Goal: Information Seeking & Learning: Learn about a topic

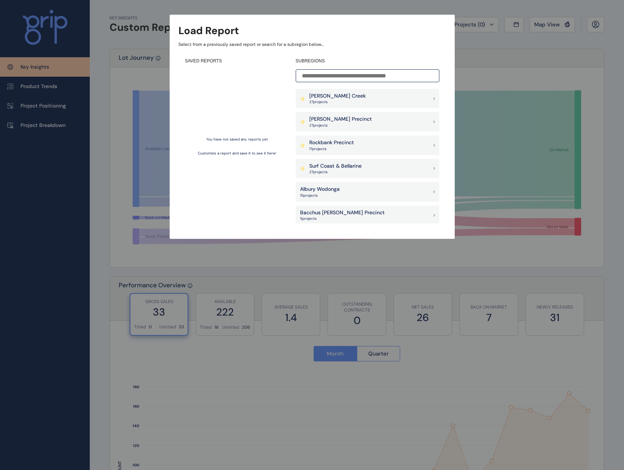
click at [329, 121] on p "[PERSON_NAME] Precinct" at bounding box center [340, 118] width 63 height 7
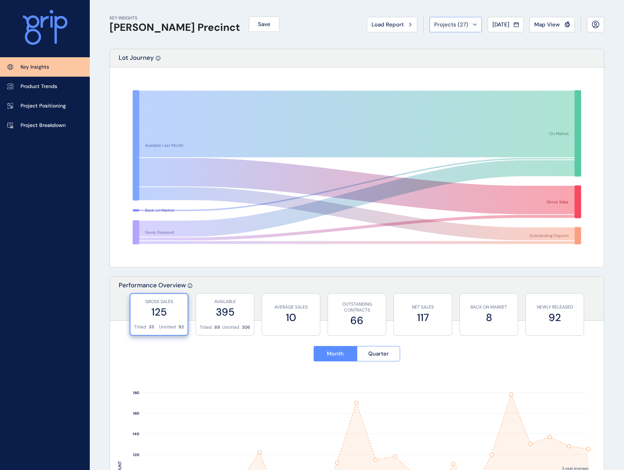
click at [467, 26] on div "Projects ( 27 )" at bounding box center [455, 24] width 43 height 7
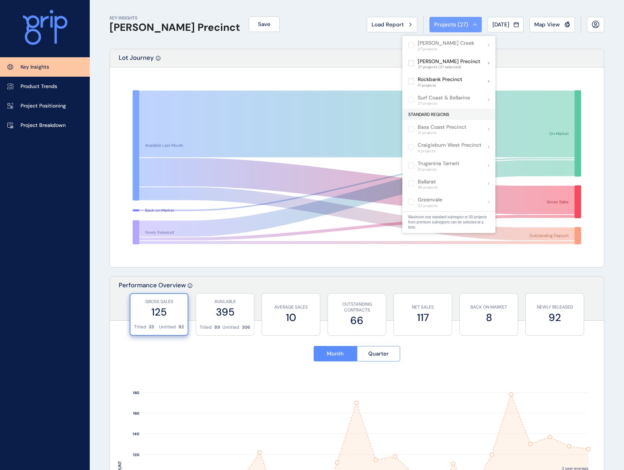
click at [473, 23] on icon at bounding box center [475, 24] width 4 height 2
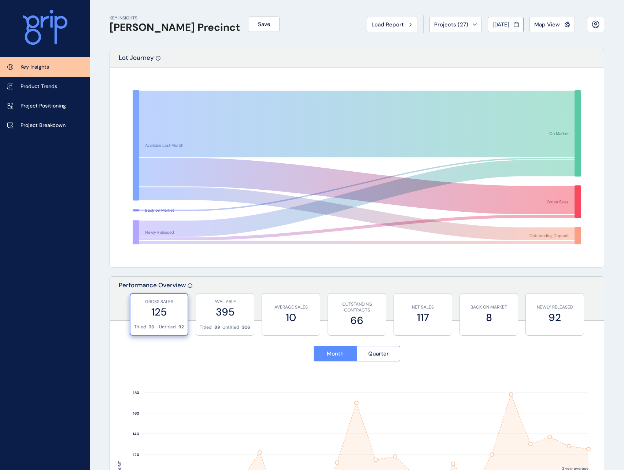
click at [518, 23] on icon at bounding box center [516, 24] width 5 height 7
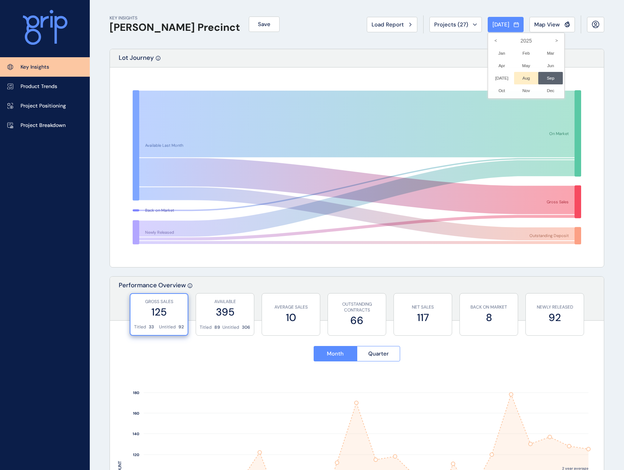
click at [520, 77] on li "Aug No report is available for this period. New months are usually published 5 …" at bounding box center [526, 78] width 25 height 12
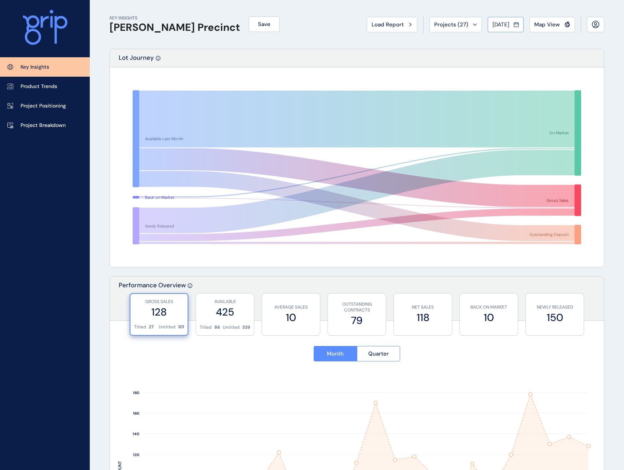
click at [508, 22] on span "Aug 2025" at bounding box center [501, 24] width 17 height 7
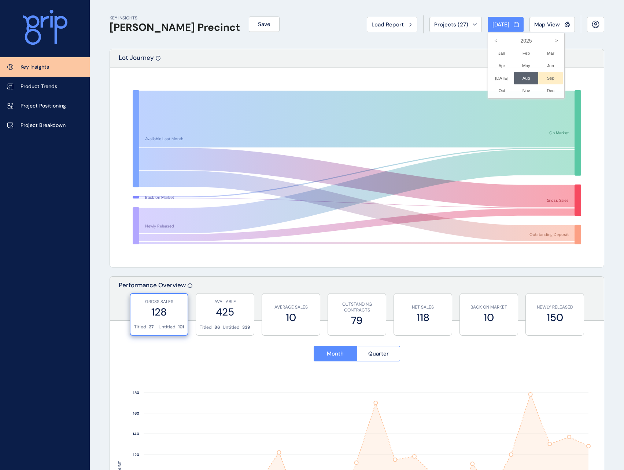
click at [543, 78] on li "Sep No report is available for this period. New months are usually published 5 …" at bounding box center [551, 78] width 25 height 12
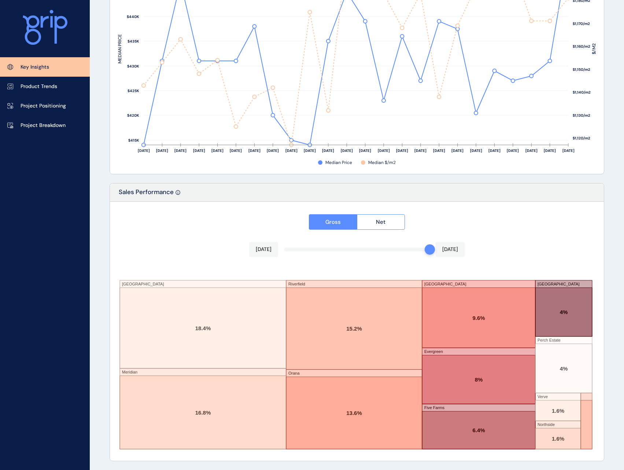
scroll to position [891, 0]
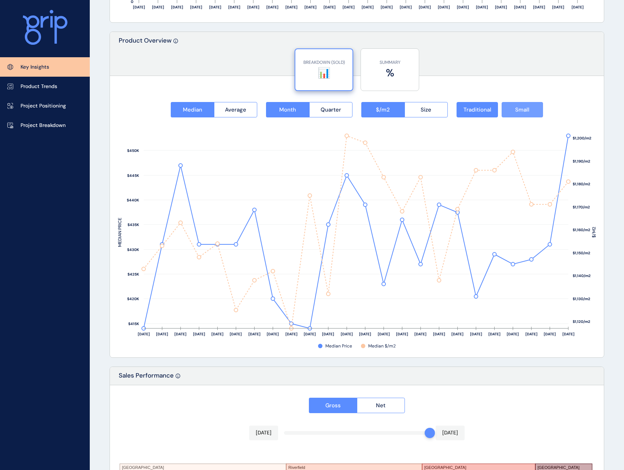
click at [516, 111] on span "Small" at bounding box center [523, 109] width 14 height 7
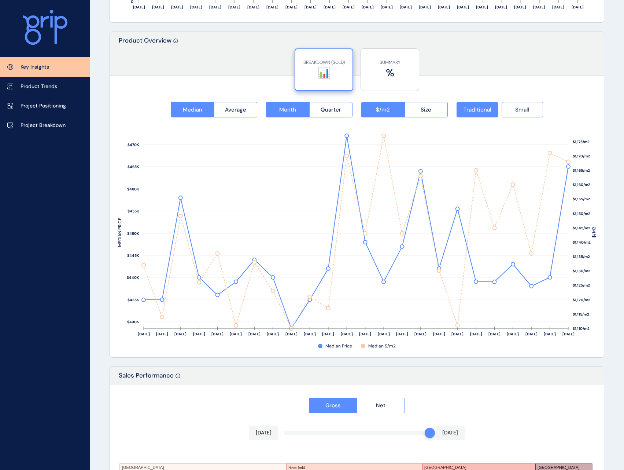
click at [527, 114] on button "Small" at bounding box center [522, 109] width 41 height 15
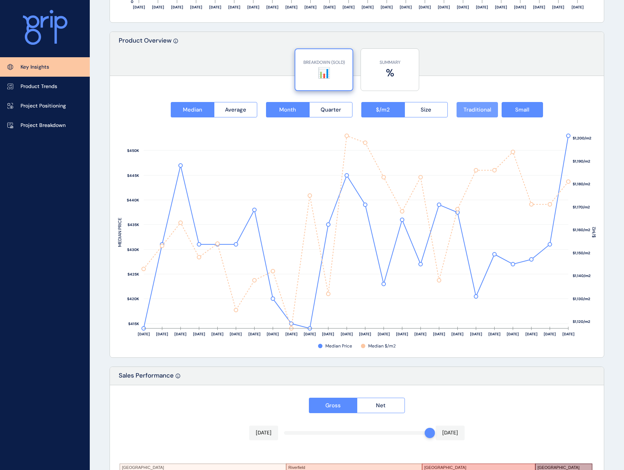
click at [490, 110] on span "Traditional" at bounding box center [478, 109] width 28 height 7
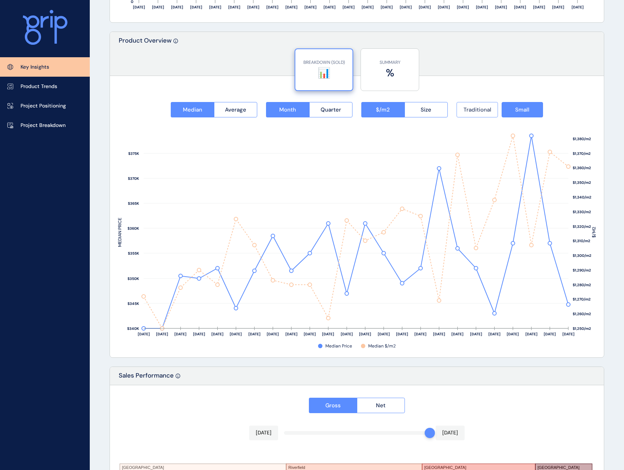
click at [491, 113] on span "Traditional" at bounding box center [478, 109] width 28 height 7
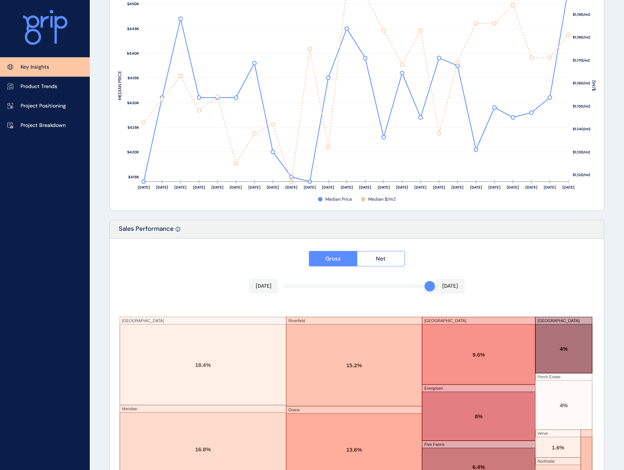
scroll to position [1074, 0]
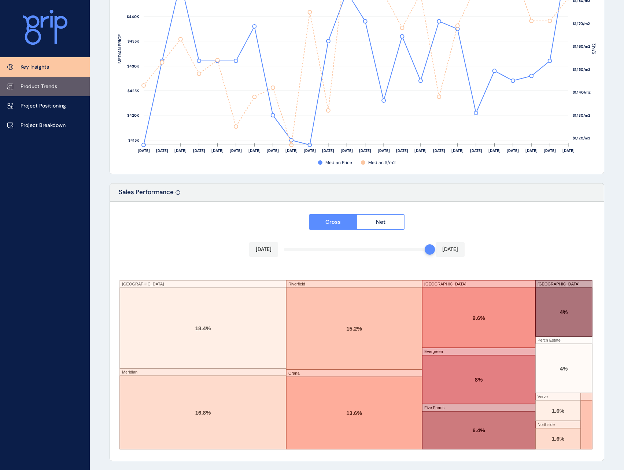
click at [54, 86] on p "Product Trends" at bounding box center [39, 86] width 37 height 7
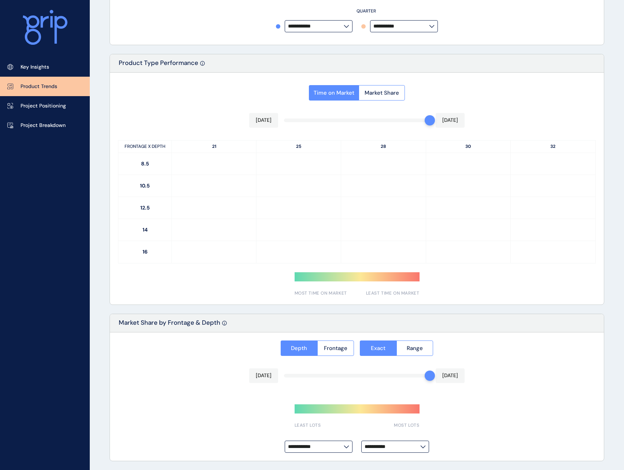
scroll to position [301, 0]
type input "**********"
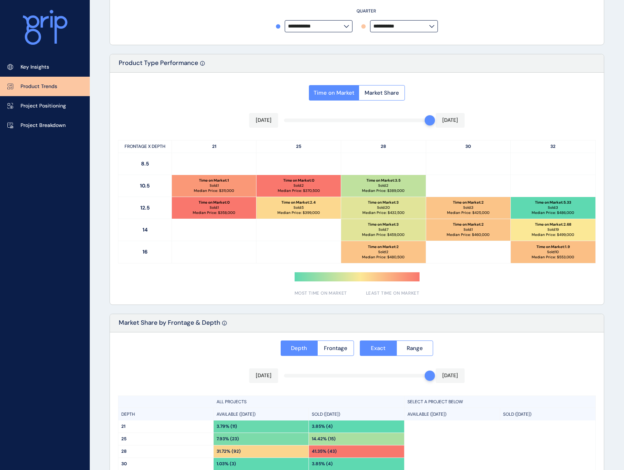
scroll to position [388, 0]
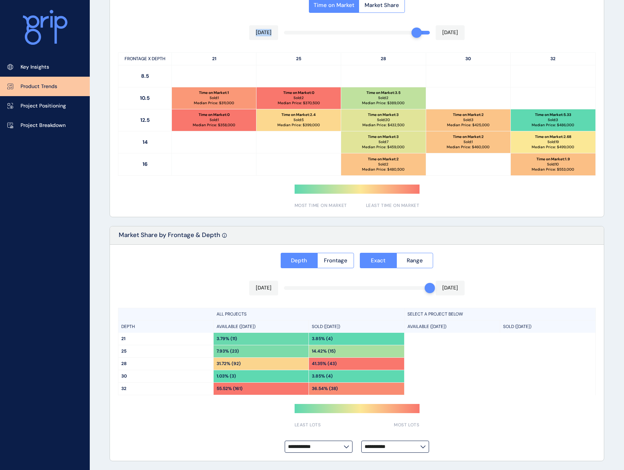
drag, startPoint x: 426, startPoint y: 31, endPoint x: 413, endPoint y: 37, distance: 14.4
click at [413, 37] on div "Time on Market Market Share Aug 2025 Sep 2025 FRONTAGE X DEPTH 21 25 28 30 32 8…" at bounding box center [357, 101] width 494 height 232
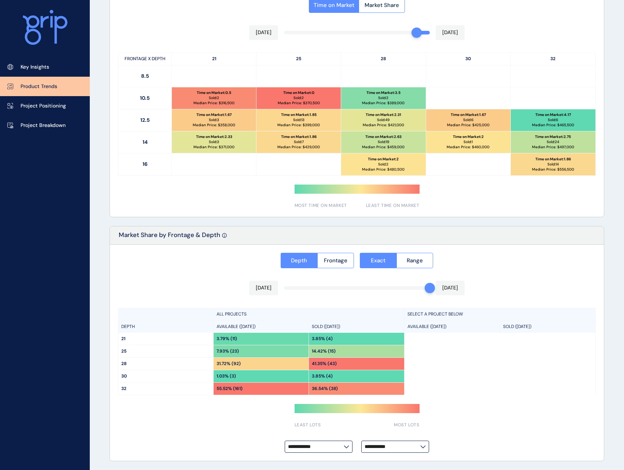
click at [393, 99] on div "Time on Market : 3.5 Sold: 2 Median Price: $ 389,000" at bounding box center [383, 98] width 84 height 22
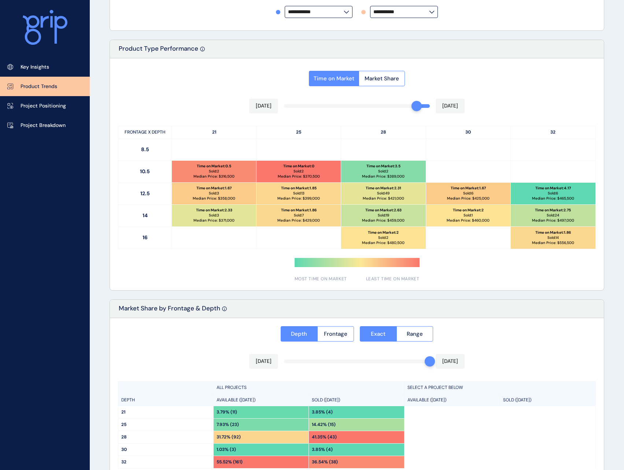
scroll to position [278, 0]
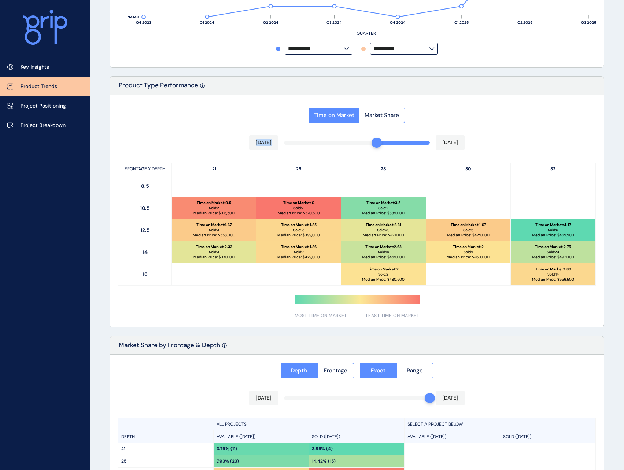
drag, startPoint x: 415, startPoint y: 144, endPoint x: 377, endPoint y: 148, distance: 38.3
click at [377, 148] on div "Time on Market Market Share May 2025 Sep 2025 FRONTAGE X DEPTH 21 25 28 30 32 8…" at bounding box center [357, 211] width 494 height 232
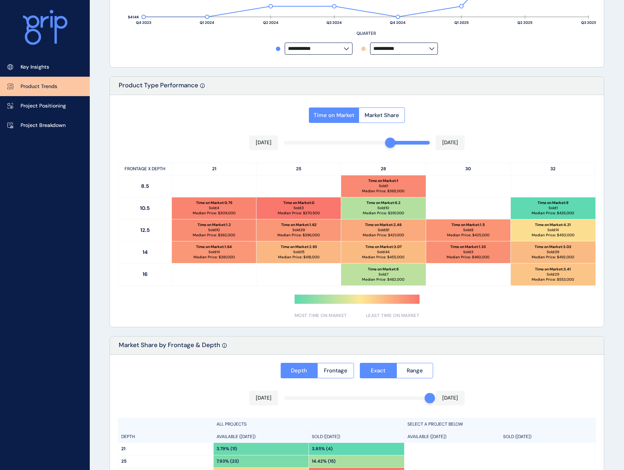
drag, startPoint x: 377, startPoint y: 143, endPoint x: 384, endPoint y: 143, distance: 6.6
click at [389, 141] on div at bounding box center [390, 142] width 10 height 10
click at [381, 187] on p "Sold: 1" at bounding box center [383, 185] width 9 height 5
click at [375, 189] on p "Median Price: $ 365,000" at bounding box center [383, 190] width 43 height 5
click at [367, 208] on div "Time on Market : 6.2 Sold: 10 Median Price: $ 391,000" at bounding box center [383, 208] width 84 height 22
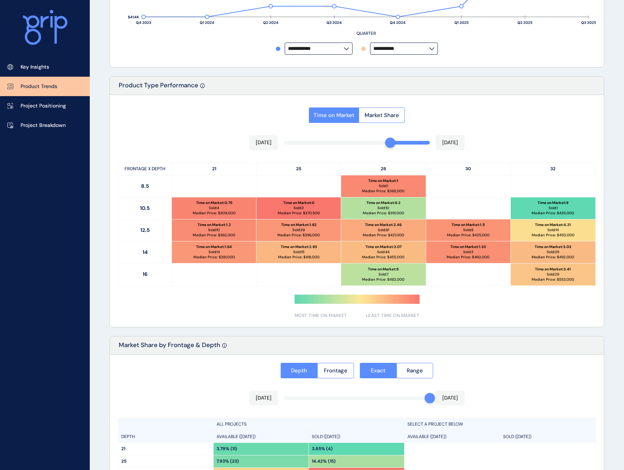
click at [369, 203] on p "Time on Market : 6.2" at bounding box center [384, 202] width 34 height 5
click at [385, 182] on p "Time on Market : 1" at bounding box center [383, 180] width 30 height 5
click at [379, 209] on p "Sold: 10" at bounding box center [384, 207] width 12 height 5
click at [375, 206] on div "Time on Market : 6.2 Sold: 10 Median Price: $ 391,000" at bounding box center [383, 208] width 84 height 22
click at [373, 232] on div "Time on Market : 2.46 Sold: 81 Median Price: $ 421,000" at bounding box center [383, 230] width 84 height 22
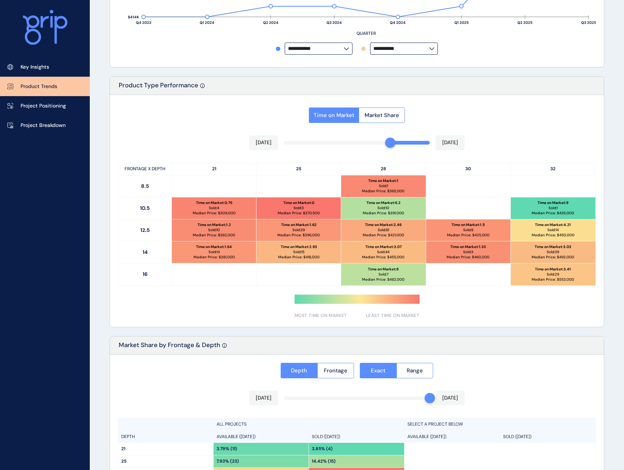
click at [379, 232] on p "Sold: 81" at bounding box center [383, 229] width 11 height 5
drag, startPoint x: 390, startPoint y: 146, endPoint x: 433, endPoint y: 139, distance: 43.0
click at [433, 139] on div "Time on Market Market Share Sep 2025 Sep 2025 FRONTAGE X DEPTH 21 25 28 30 32 8…" at bounding box center [357, 211] width 494 height 232
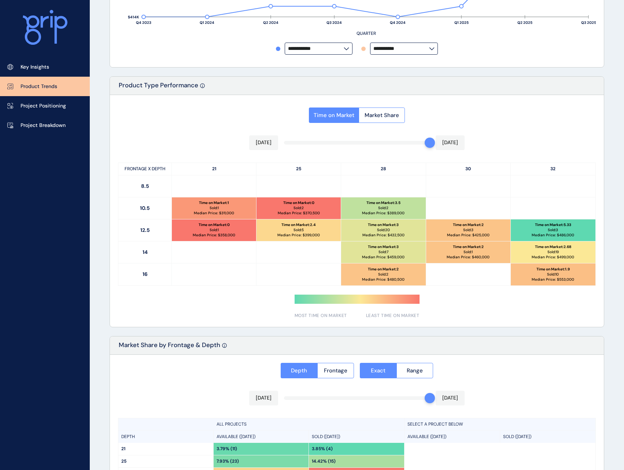
click at [364, 210] on div "Time on Market : 3.5 Sold: 2 Median Price: $ 389,000" at bounding box center [383, 208] width 84 height 22
click at [364, 228] on div "Time on Market : 3 Sold: 20 Median Price: $ 432,500" at bounding box center [383, 230] width 84 height 22
click at [377, 250] on div "Time on Market : 3 Sold: 7 Median Price: $ 459,000" at bounding box center [383, 252] width 84 height 22
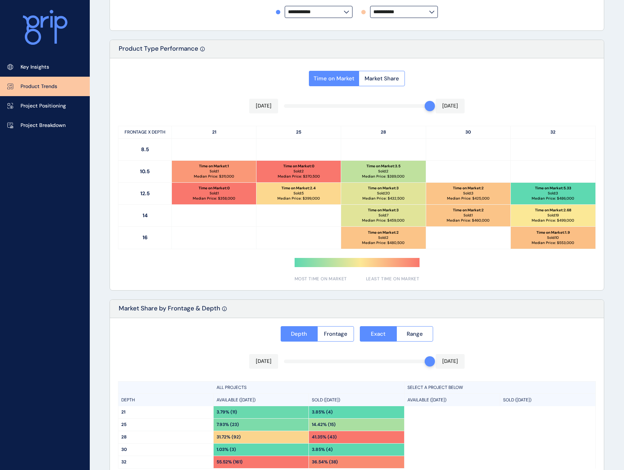
scroll to position [388, 0]
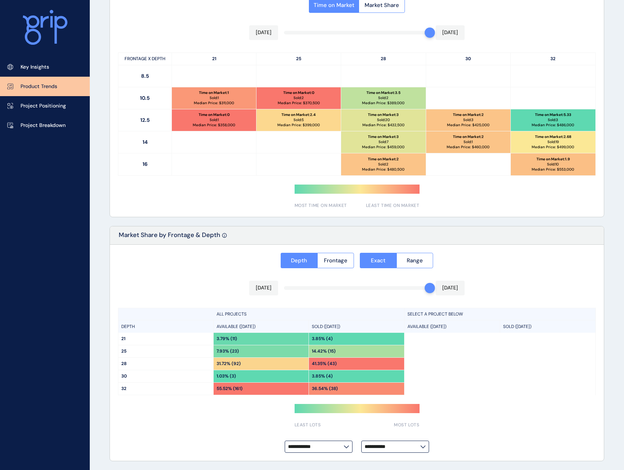
click at [320, 445] on input "**********" at bounding box center [316, 446] width 56 height 5
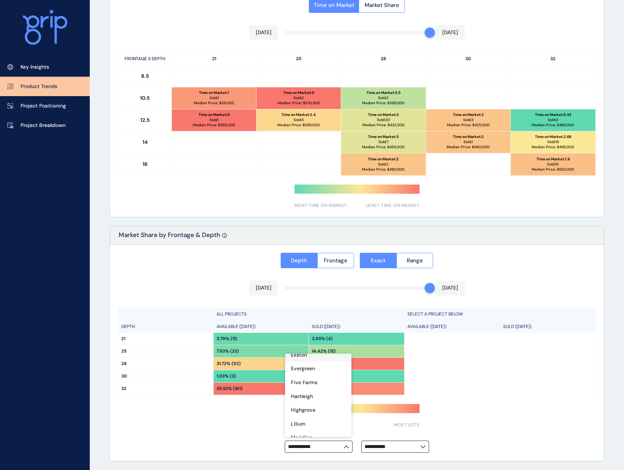
scroll to position [147, 0]
click at [307, 397] on p "Meridian" at bounding box center [301, 400] width 21 height 7
type input "********"
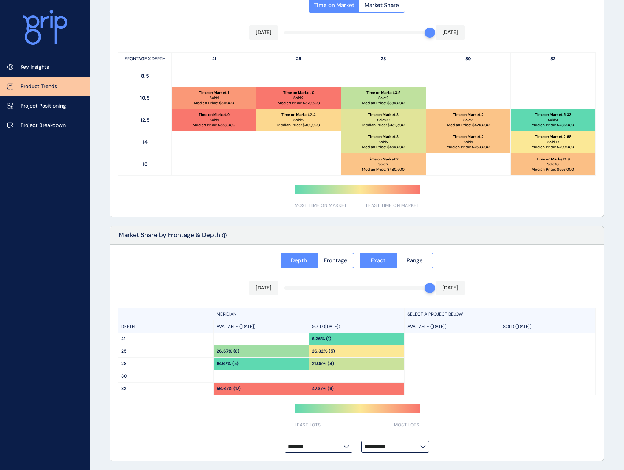
click at [251, 438] on div "**********" at bounding box center [357, 353] width 494 height 216
click at [404, 445] on input "**********" at bounding box center [393, 446] width 56 height 5
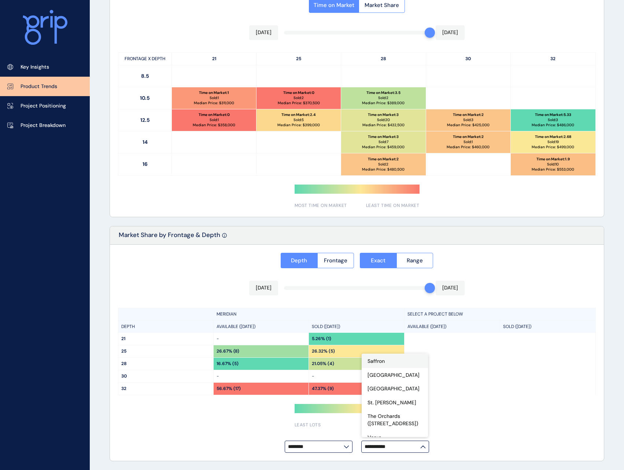
scroll to position [223, 0]
click at [379, 389] on p "Perch Estate" at bounding box center [383, 392] width 31 height 7
type input "**********"
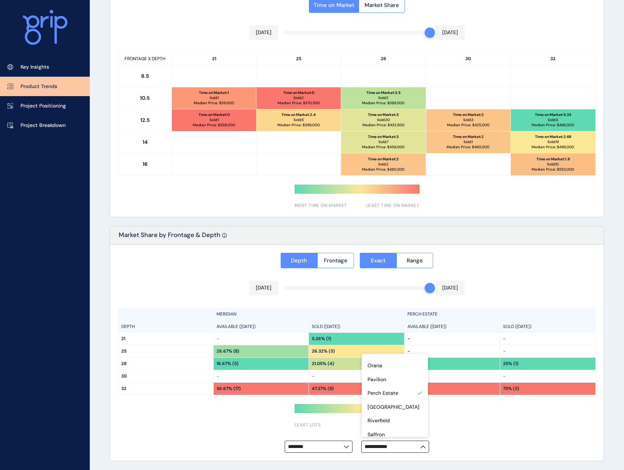
click at [488, 439] on div "**********" at bounding box center [357, 353] width 494 height 216
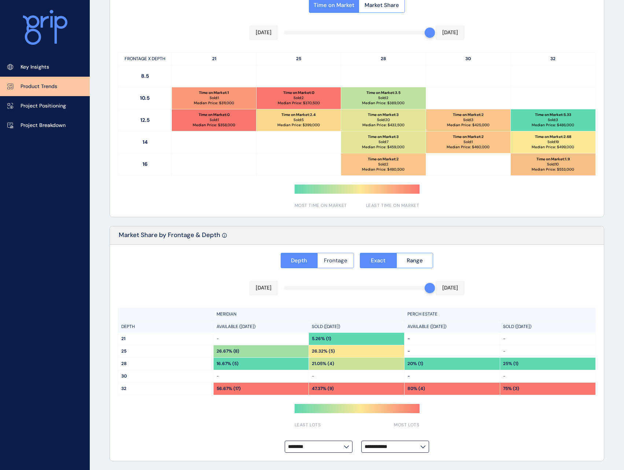
click at [332, 260] on span "Frontage" at bounding box center [335, 260] width 23 height 7
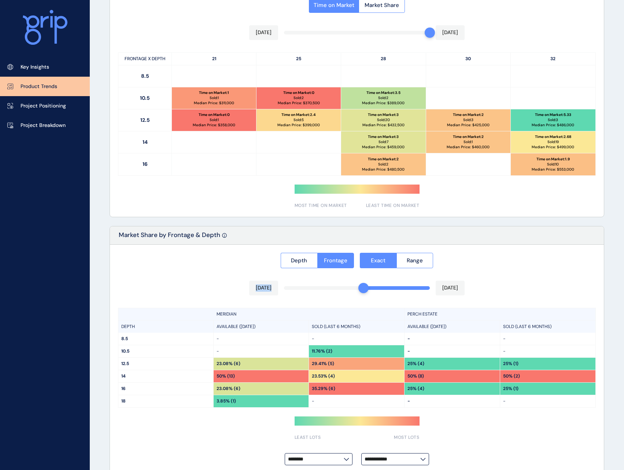
drag, startPoint x: 425, startPoint y: 287, endPoint x: 364, endPoint y: 293, distance: 60.7
click at [364, 293] on div "**********" at bounding box center [357, 359] width 494 height 229
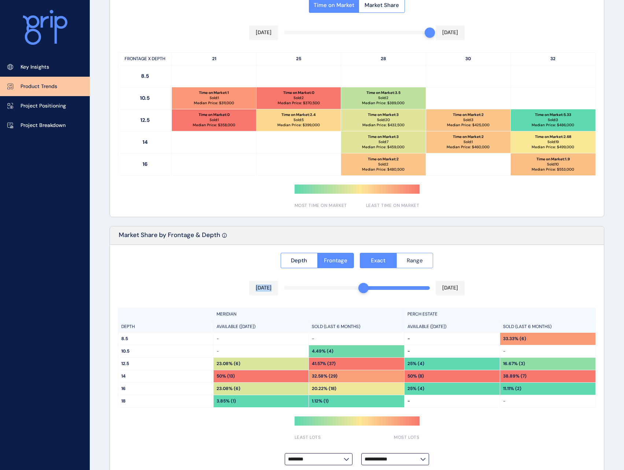
click at [410, 258] on span "Range" at bounding box center [415, 260] width 16 height 7
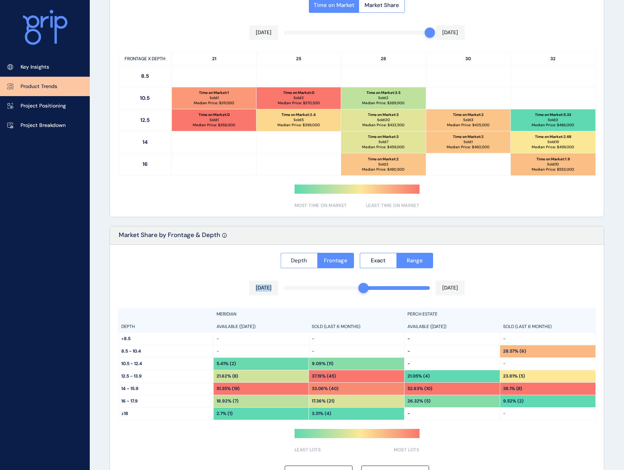
click at [307, 262] on span "Depth" at bounding box center [299, 260] width 16 height 7
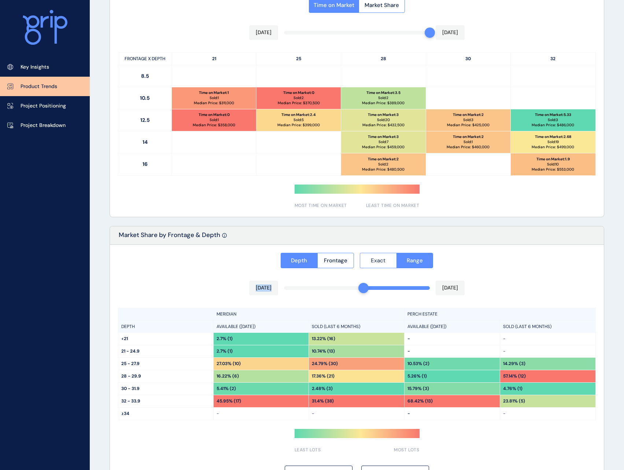
click at [376, 261] on span "Exact" at bounding box center [378, 260] width 15 height 7
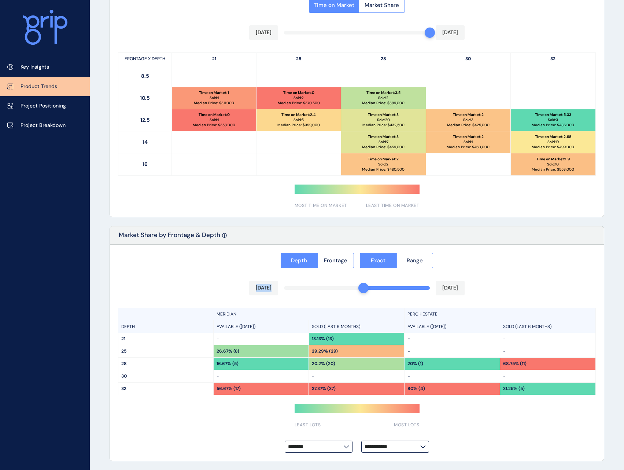
click at [412, 258] on span "Range" at bounding box center [415, 260] width 16 height 7
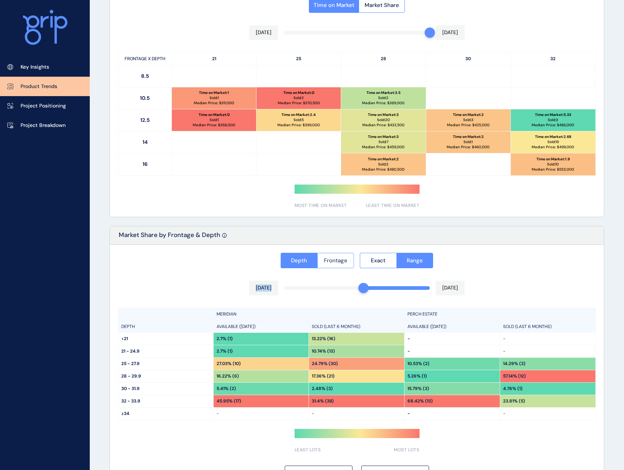
click at [333, 260] on span "Frontage" at bounding box center [335, 260] width 23 height 7
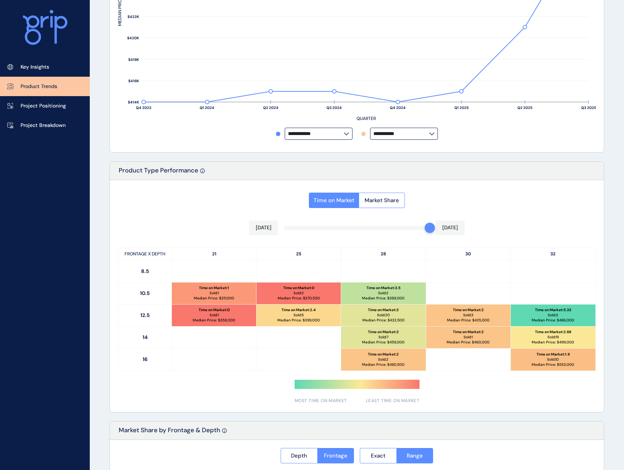
scroll to position [120, 0]
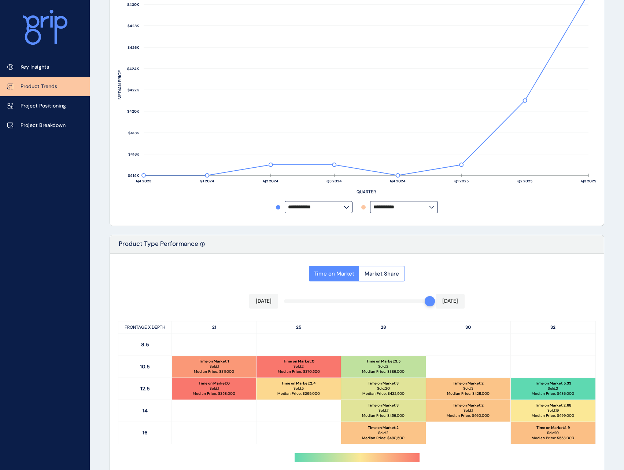
click at [308, 239] on div "Product Type Performance" at bounding box center [357, 244] width 494 height 18
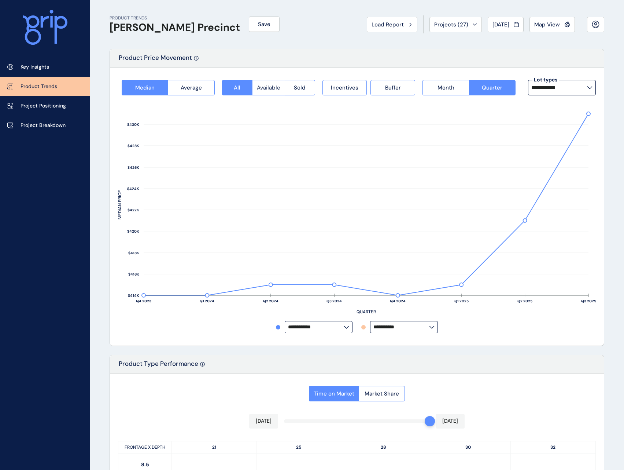
click at [272, 89] on span "Available" at bounding box center [268, 87] width 23 height 7
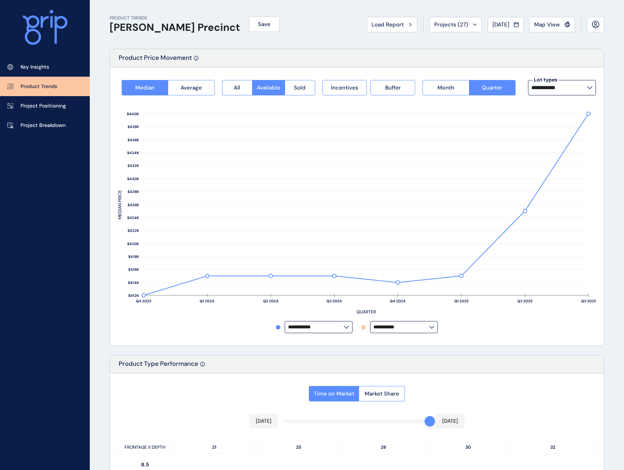
click at [349, 327] on icon at bounding box center [346, 327] width 5 height 3
click at [308, 241] on p "Meridian" at bounding box center [301, 244] width 21 height 7
type input "********"
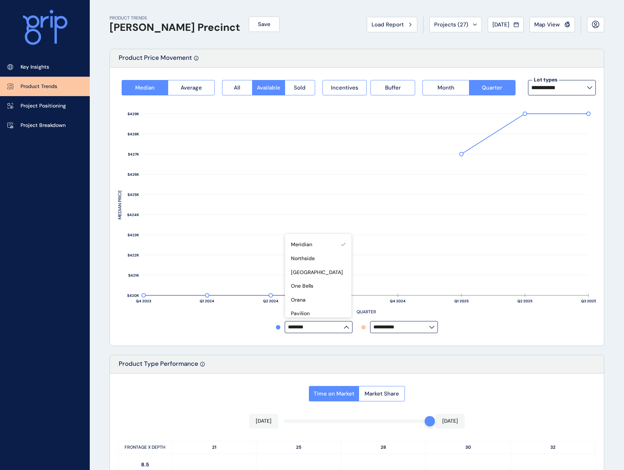
click at [591, 87] on icon at bounding box center [589, 87] width 5 height 3
click at [296, 93] on button "Sold" at bounding box center [300, 87] width 30 height 15
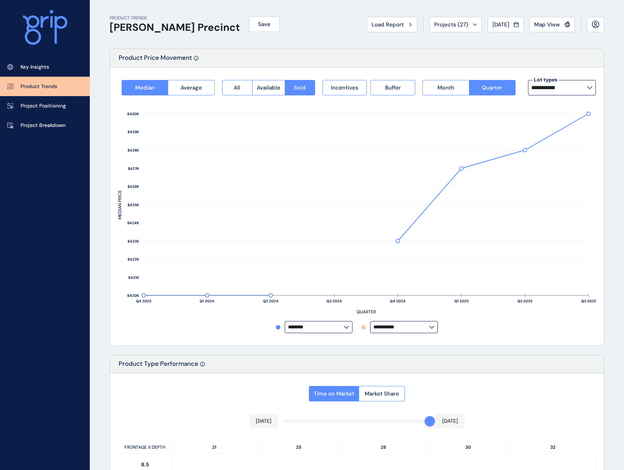
click at [565, 89] on input "**********" at bounding box center [560, 88] width 56 height 6
click at [547, 162] on p "8.5m x 28m" at bounding box center [548, 162] width 29 height 7
type input "**********"
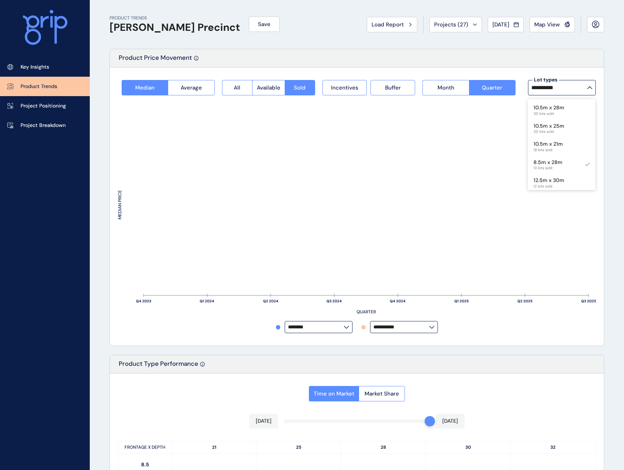
click at [601, 99] on div "**********" at bounding box center [357, 206] width 494 height 278
click at [413, 332] on label "**********" at bounding box center [404, 327] width 68 height 12
click at [414, 204] on rect at bounding box center [357, 207] width 478 height 225
click at [37, 110] on link "Project Positioning" at bounding box center [45, 105] width 90 height 19
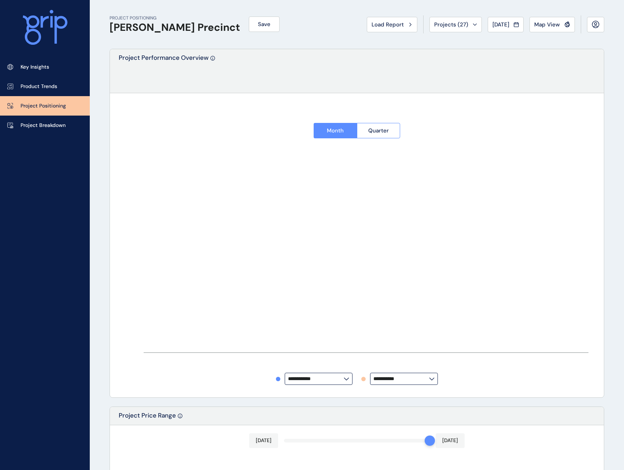
type input "**********"
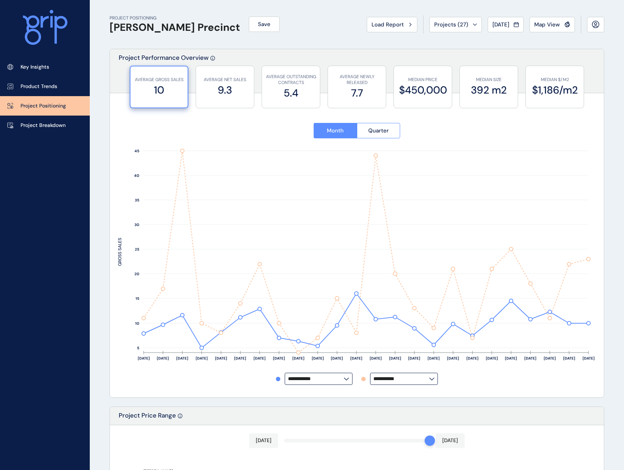
click at [417, 381] on input "**********" at bounding box center [402, 378] width 56 height 5
click at [390, 302] on p "Perch Estate" at bounding box center [392, 305] width 31 height 7
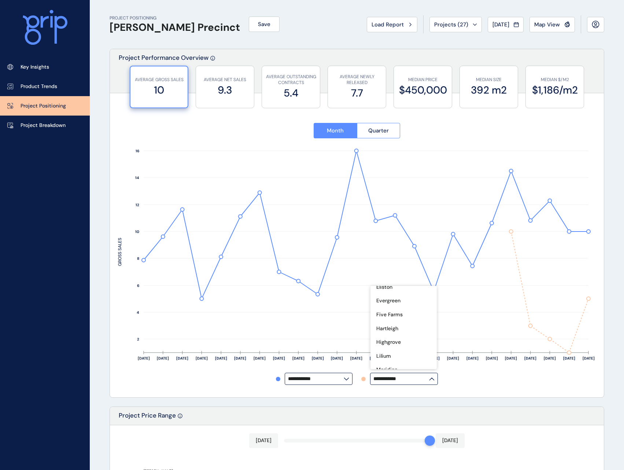
scroll to position [73, 0]
click at [397, 348] on p "Five Farms" at bounding box center [390, 351] width 26 height 7
type input "**********"
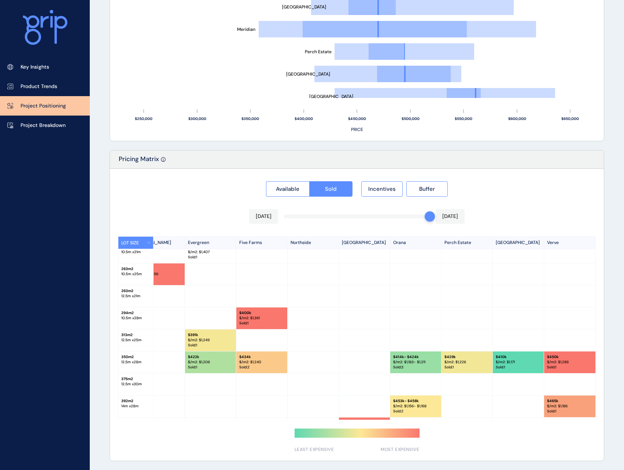
scroll to position [0, 176]
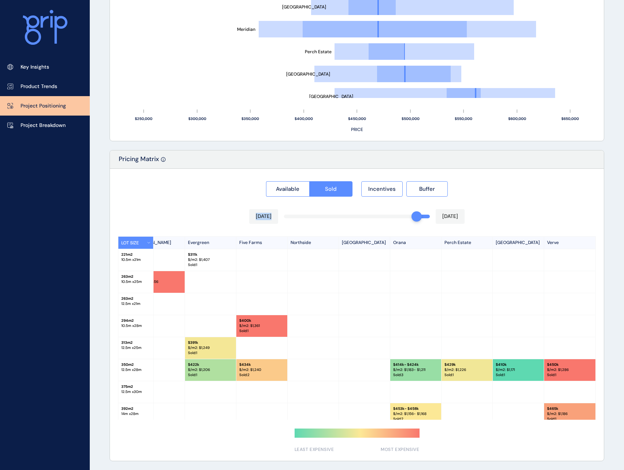
drag, startPoint x: 430, startPoint y: 216, endPoint x: 415, endPoint y: 219, distance: 14.7
click at [415, 219] on div "Available Sold Incentives Buffer Aug 2025 Sep 2025 LOT SIZE Riverfield Meridian…" at bounding box center [357, 315] width 494 height 292
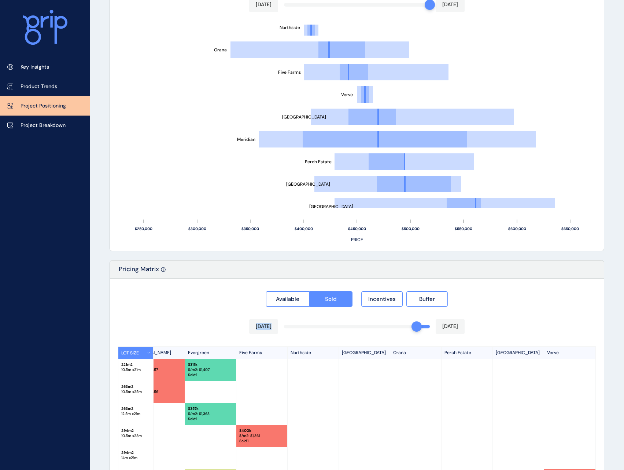
scroll to position [509, 0]
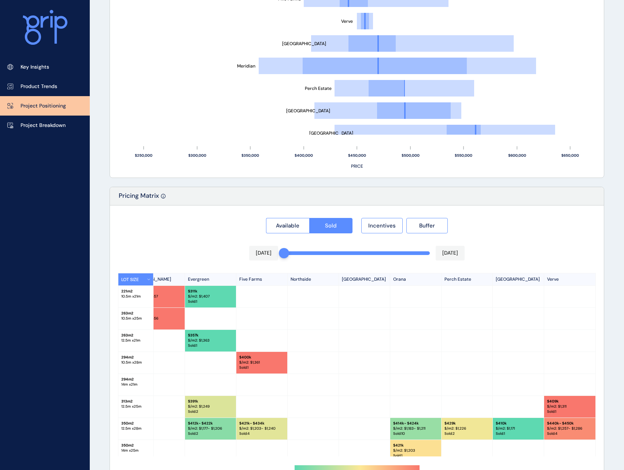
click at [252, 360] on div at bounding box center [357, 351] width 494 height 292
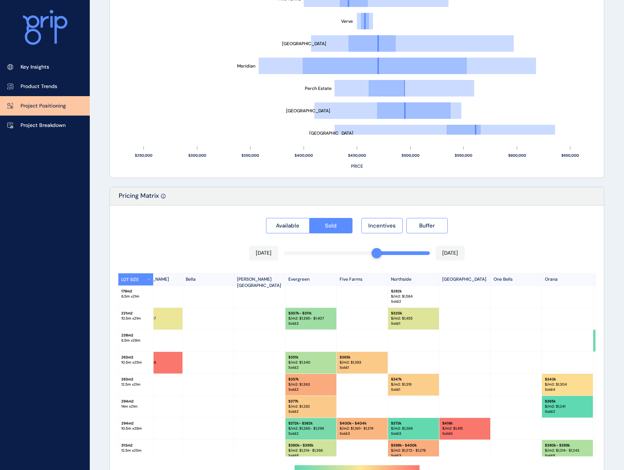
drag, startPoint x: 286, startPoint y: 254, endPoint x: 375, endPoint y: 253, distance: 89.1
click at [375, 253] on div at bounding box center [377, 253] width 10 height 10
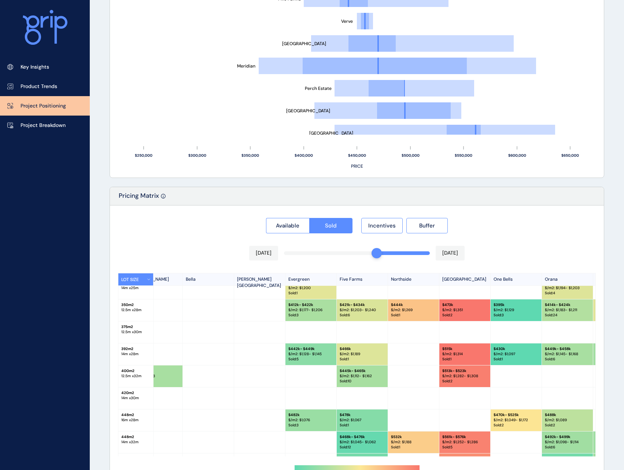
scroll to position [206, 176]
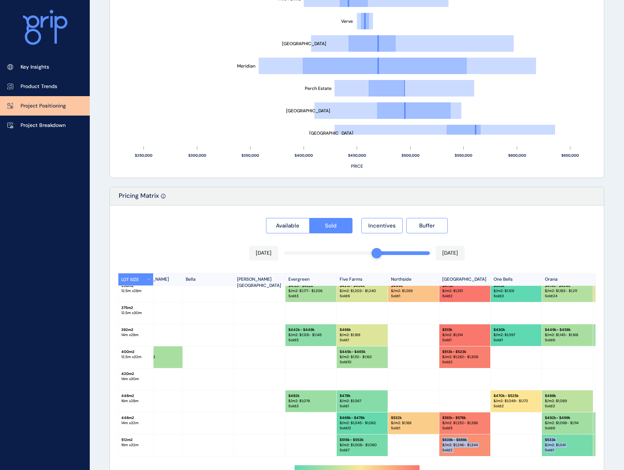
drag, startPoint x: 409, startPoint y: 456, endPoint x: 411, endPoint y: 406, distance: 50.6
click at [411, 452] on div "Available Sold Incentives Buffer May 2025 Sep 2025 LOT SIZE Riverfield Meridian…" at bounding box center [357, 351] width 494 height 292
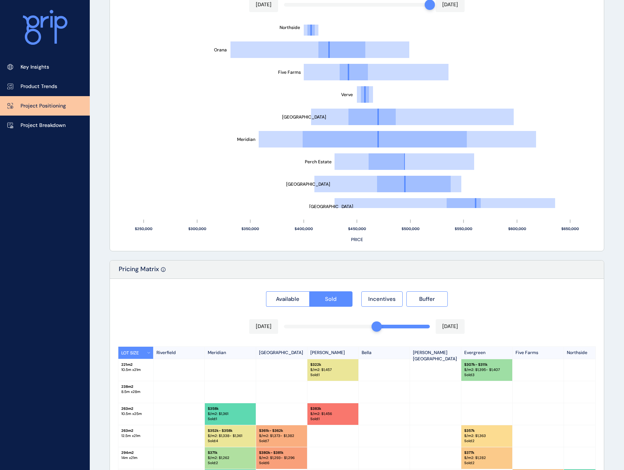
scroll to position [546, 0]
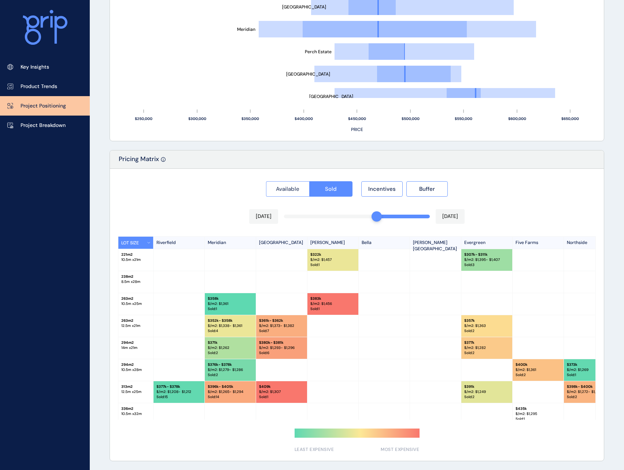
click at [292, 190] on span "Available" at bounding box center [287, 188] width 23 height 7
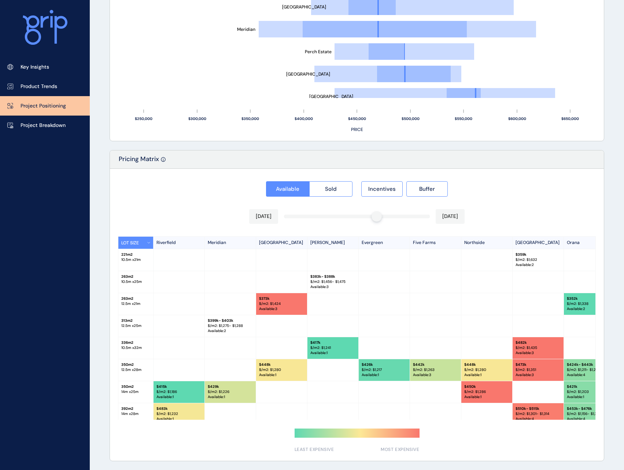
drag, startPoint x: 390, startPoint y: 223, endPoint x: 431, endPoint y: 214, distance: 41.7
click at [437, 216] on div "May 2025 Sep 2025" at bounding box center [357, 216] width 216 height 15
drag, startPoint x: 378, startPoint y: 217, endPoint x: 439, endPoint y: 215, distance: 60.9
click at [439, 215] on div "May 2025 Sep 2025" at bounding box center [357, 216] width 216 height 15
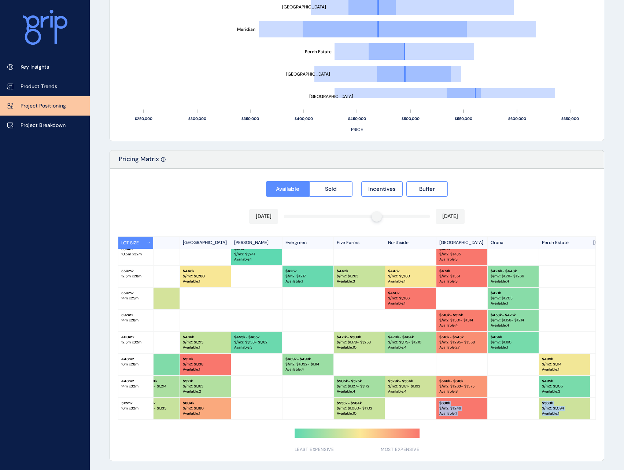
scroll to position [96, 0]
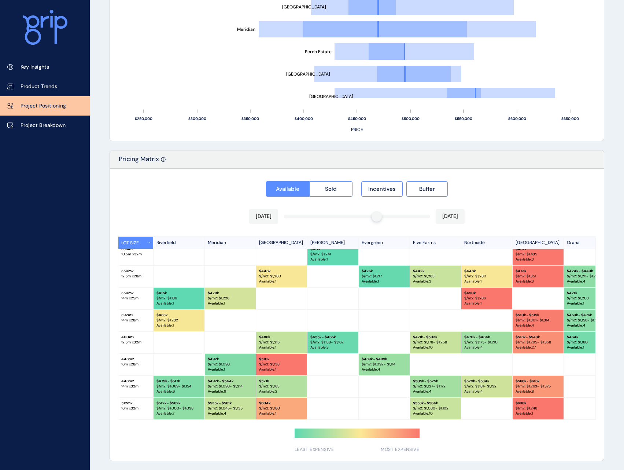
click at [225, 341] on div at bounding box center [230, 342] width 51 height 22
drag, startPoint x: 173, startPoint y: 225, endPoint x: 184, endPoint y: 221, distance: 12.5
click at [176, 224] on div "Available Sold Incentives Buffer May 2025 Sep 2025 LOT SIZE Riverfield Meridian…" at bounding box center [357, 315] width 494 height 292
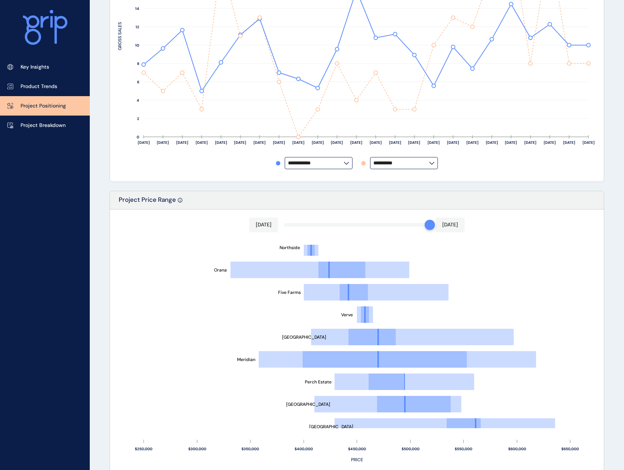
scroll to position [0, 0]
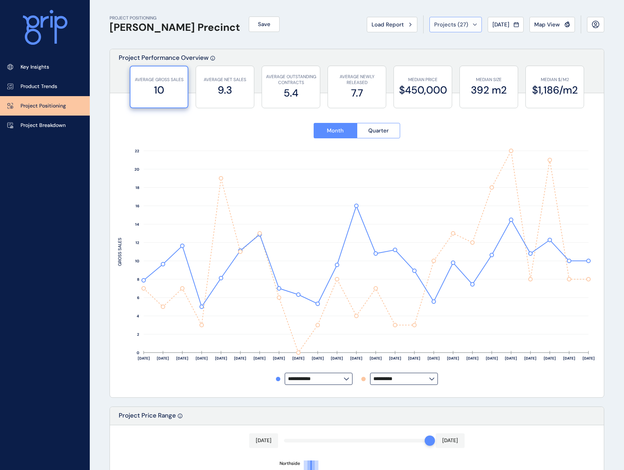
click at [451, 24] on span "Projects ( 27 )" at bounding box center [451, 24] width 34 height 7
click at [451, 23] on span "Projects ( 27 )" at bounding box center [451, 24] width 34 height 7
click at [44, 71] on link "Key Insights" at bounding box center [45, 66] width 90 height 19
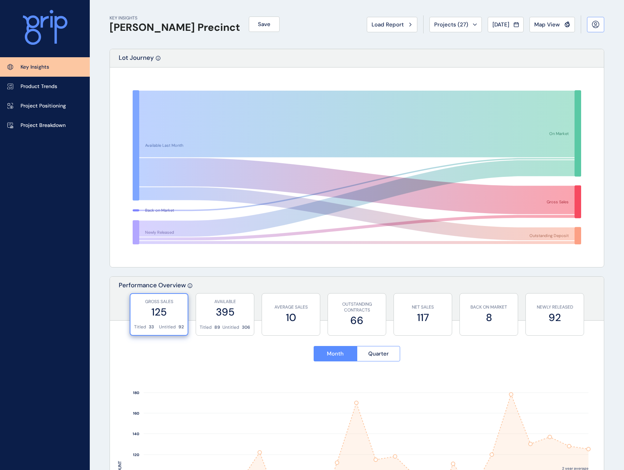
click at [591, 25] on button at bounding box center [595, 24] width 17 height 15
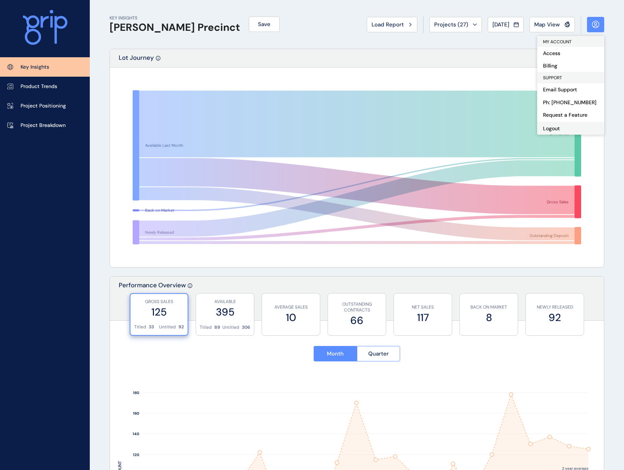
click at [549, 128] on button "Logout" at bounding box center [571, 128] width 67 height 13
